Goal: Check status: Check status

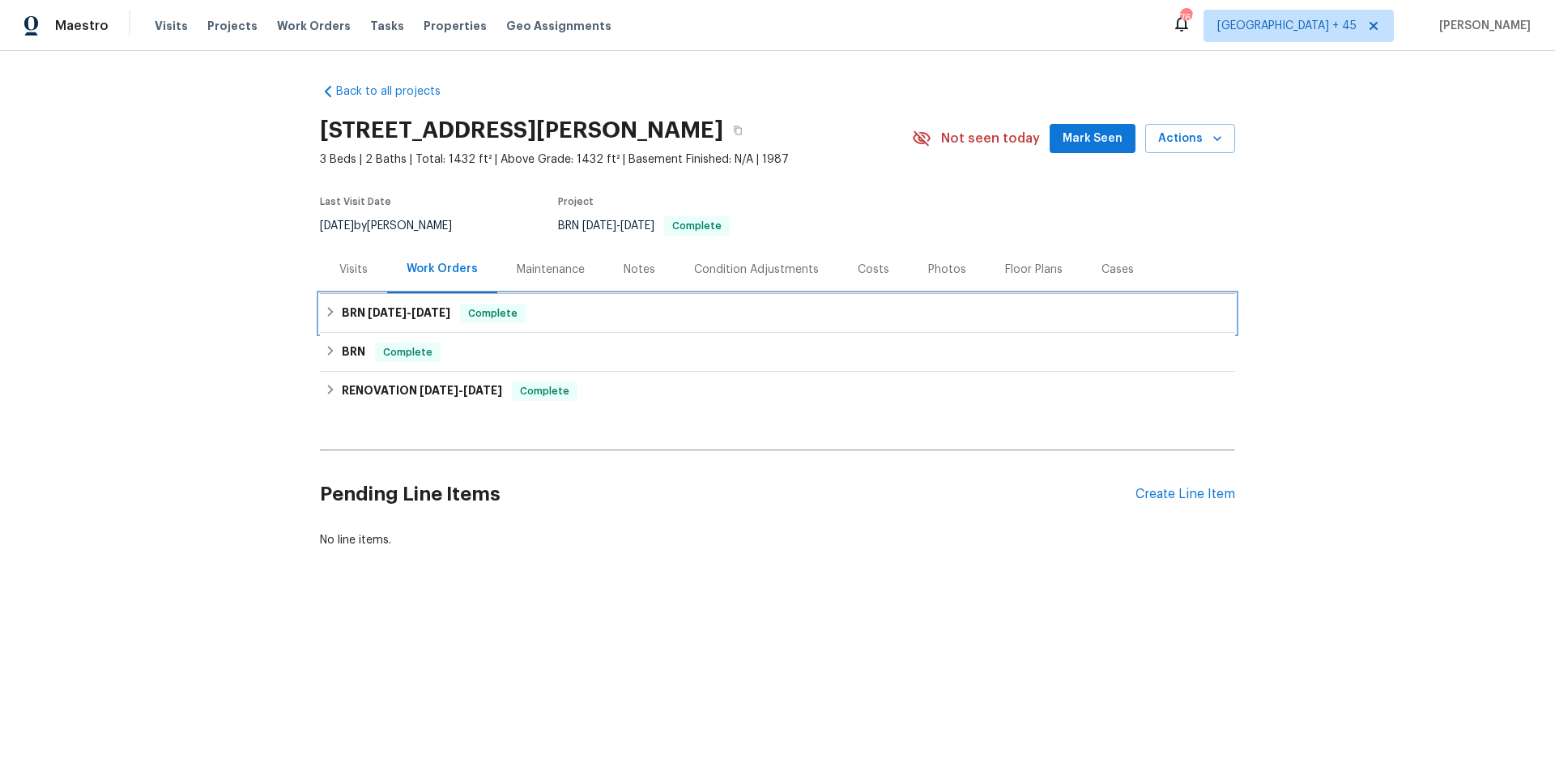
click at [419, 319] on h6 "BRN [DATE] - [DATE]" at bounding box center [396, 313] width 109 height 19
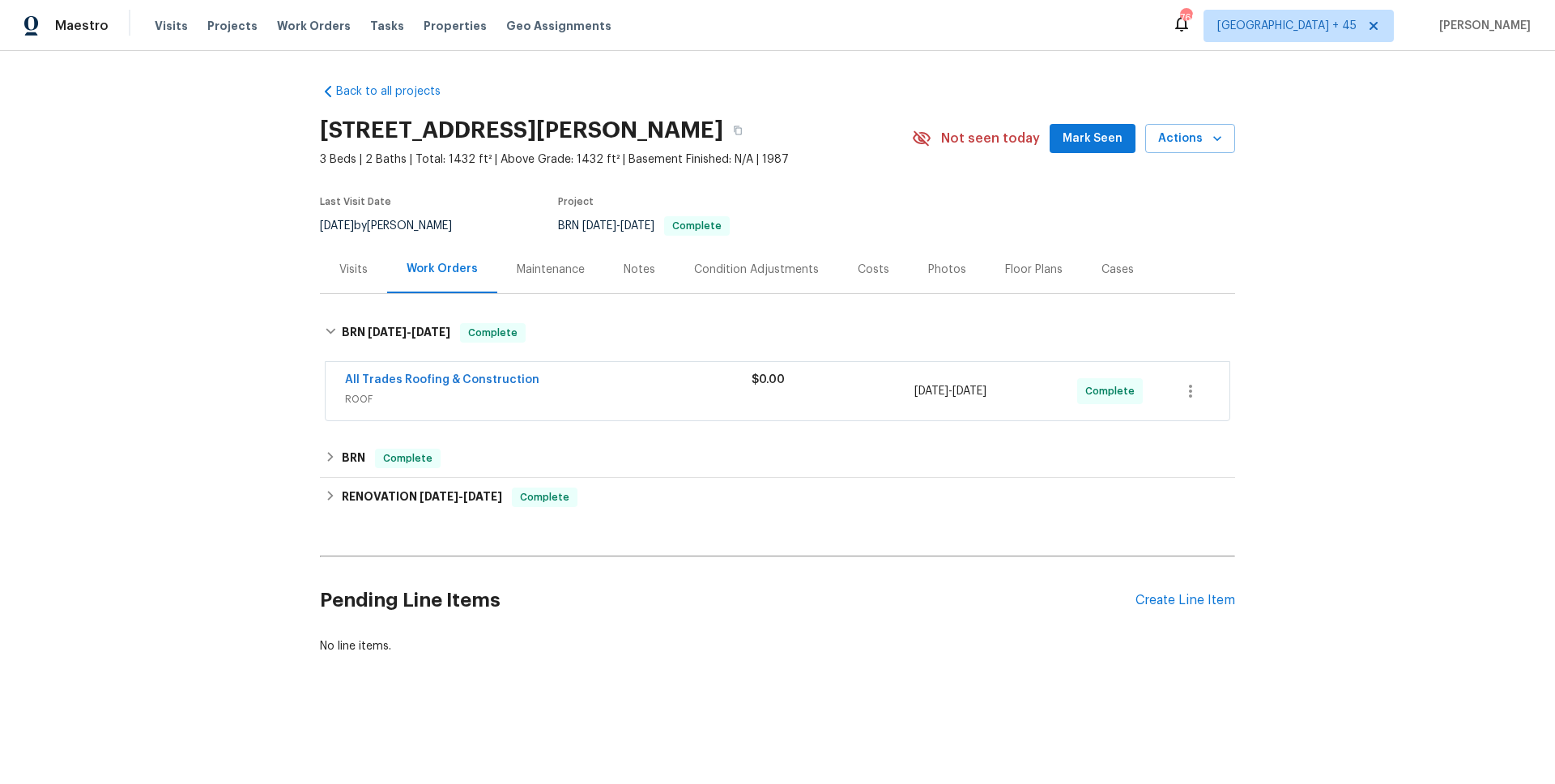
click at [394, 387] on span "All Trades Roofing & Construction" at bounding box center [442, 380] width 195 height 17
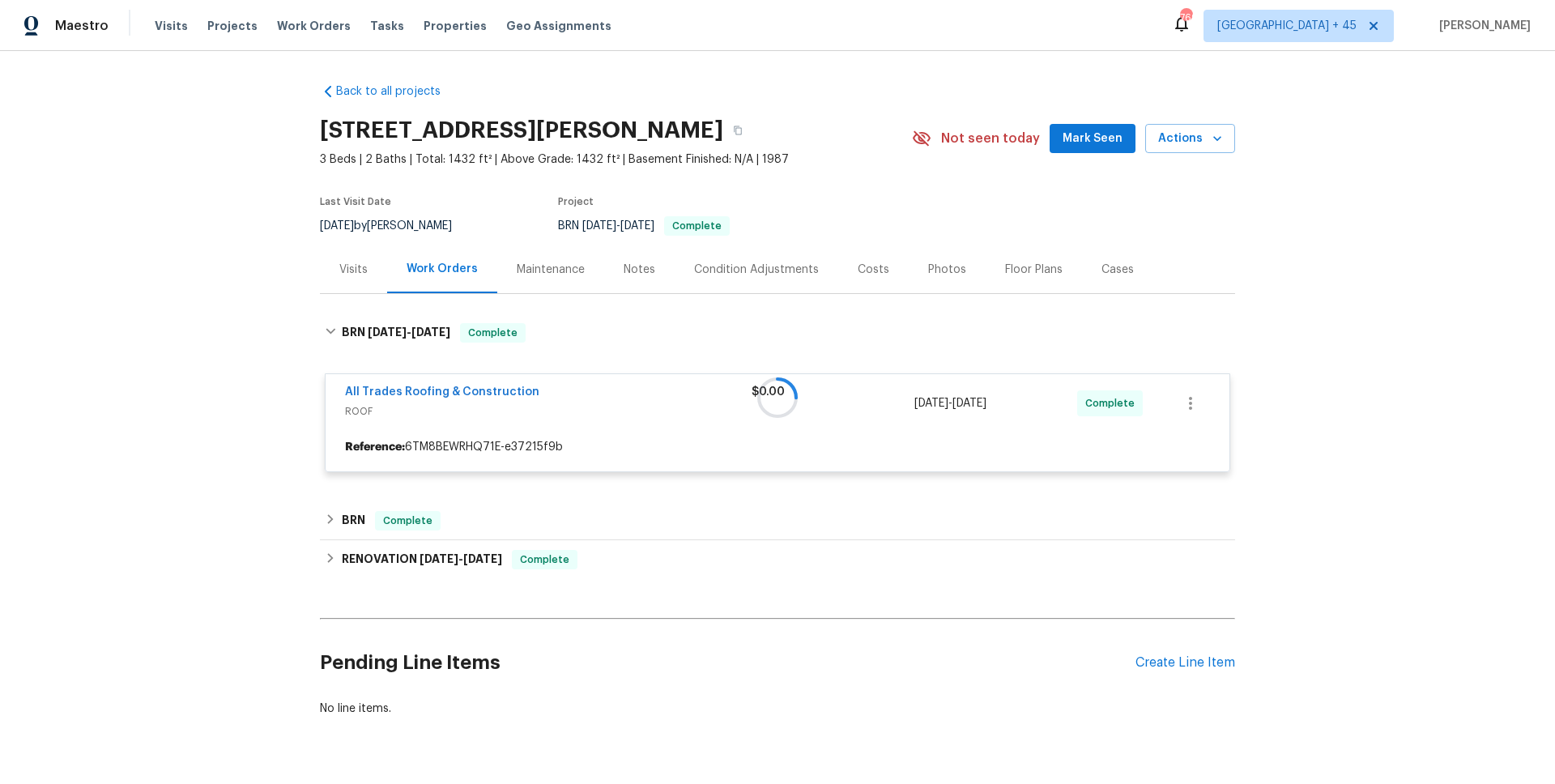
click at [396, 386] on div at bounding box center [778, 398] width 915 height 182
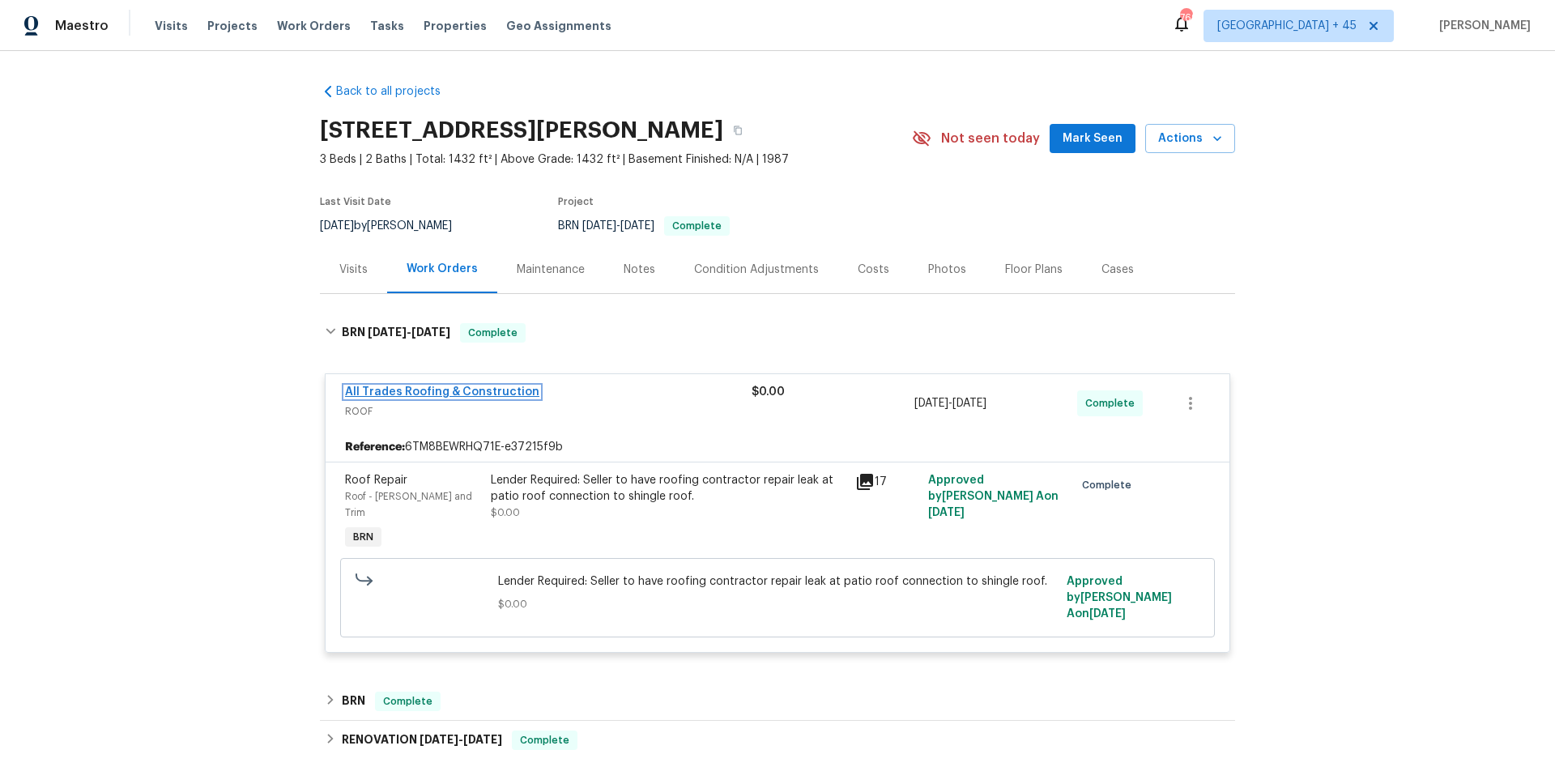
click at [397, 393] on link "All Trades Roofing & Construction" at bounding box center [442, 392] width 195 height 11
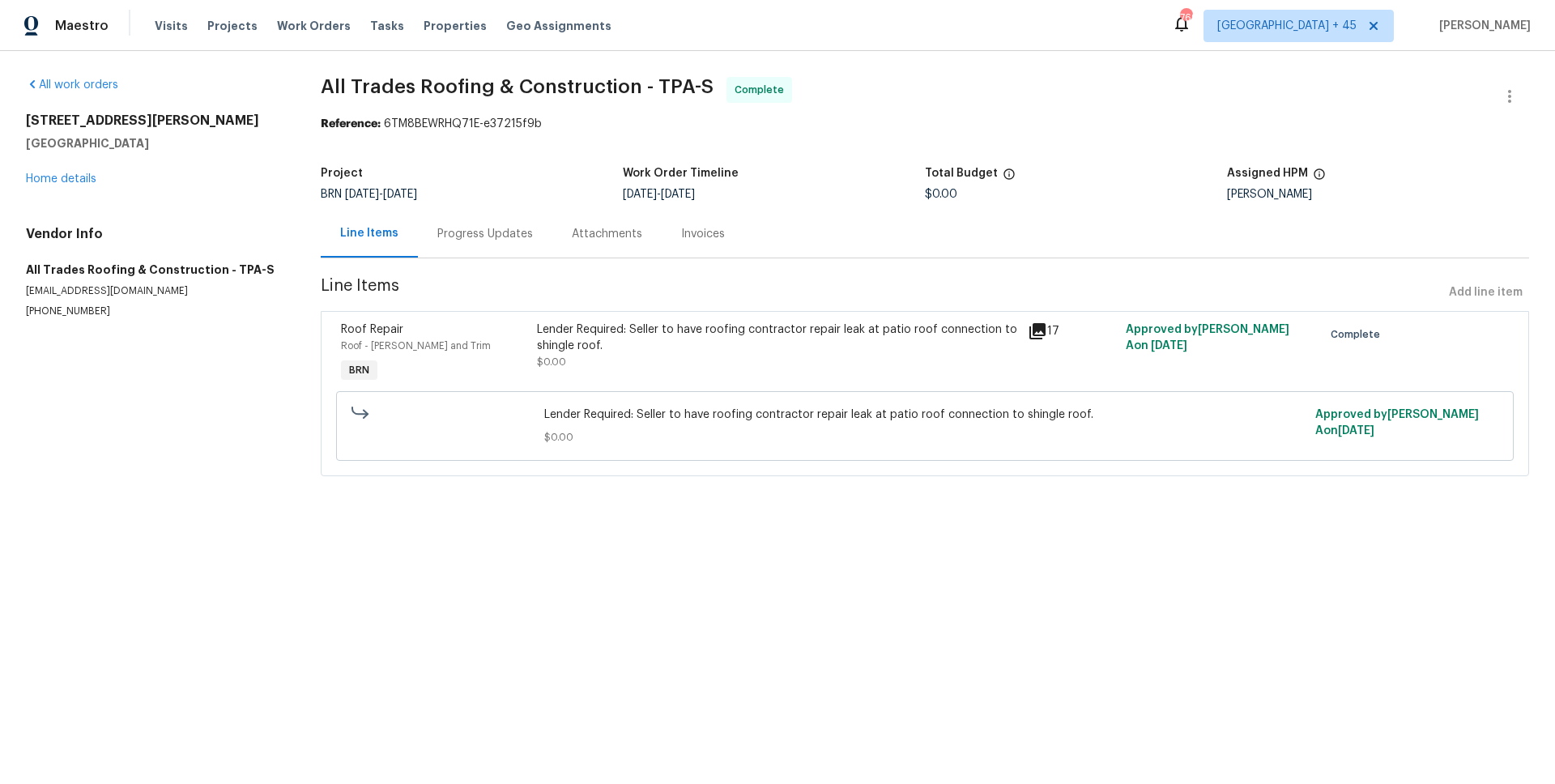
click at [437, 242] on div "Progress Updates" at bounding box center [485, 233] width 135 height 48
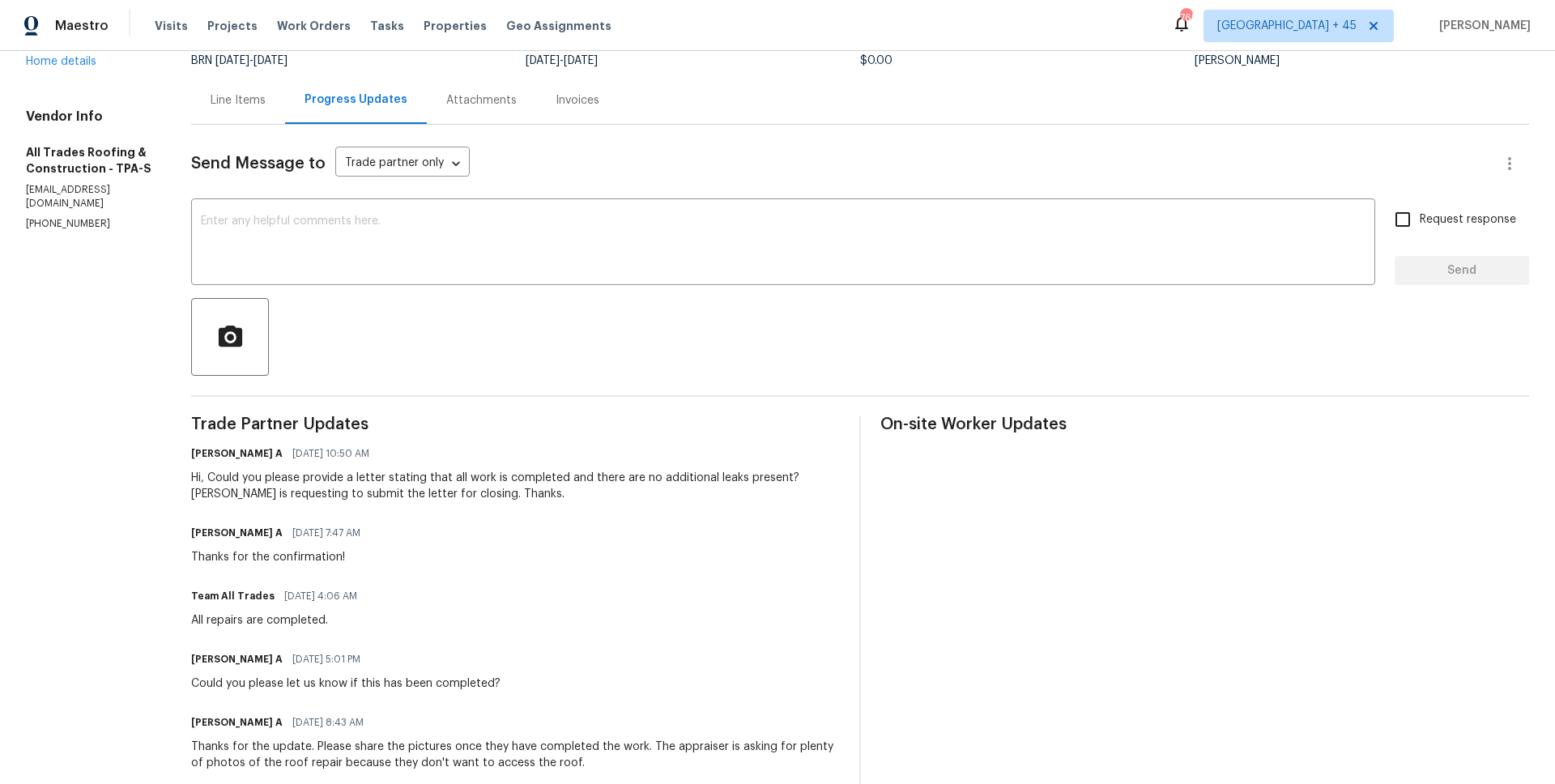
scroll to position [135, 0]
